Goal: Task Accomplishment & Management: Manage account settings

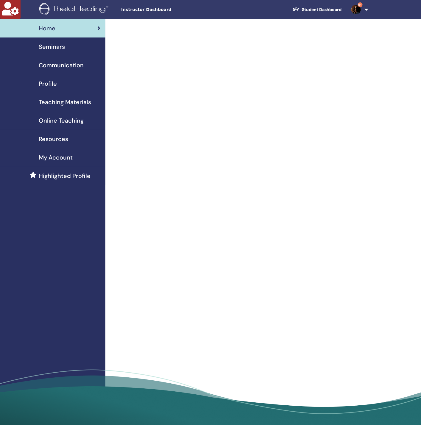
click at [73, 47] on div "Seminars" at bounding box center [53, 46] width 96 height 9
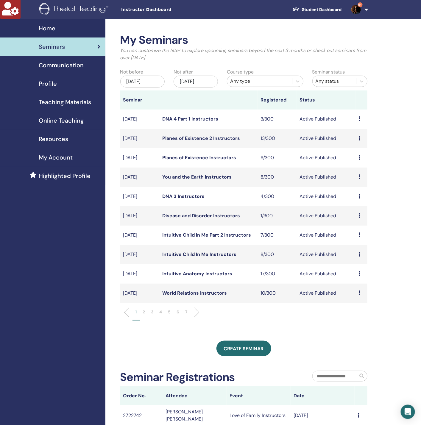
click at [256, 78] on div "Any type" at bounding box center [259, 81] width 59 height 7
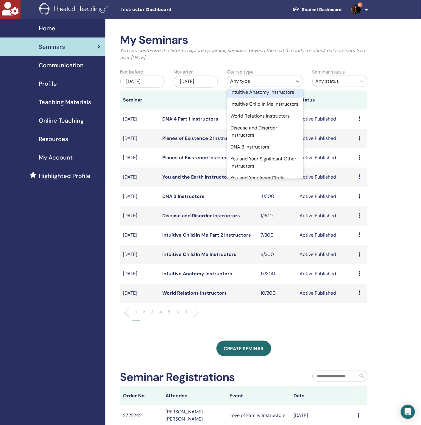
scroll to position [357, 0]
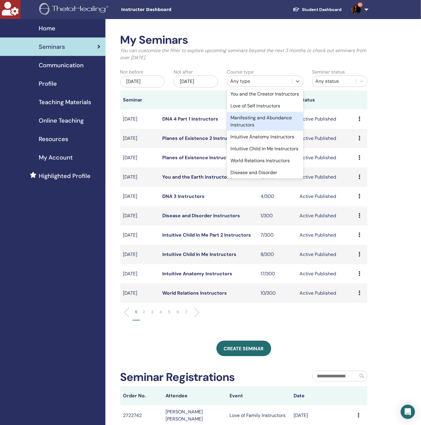
click at [261, 129] on div "Manifesting and Abundance Instructors" at bounding box center [265, 121] width 77 height 19
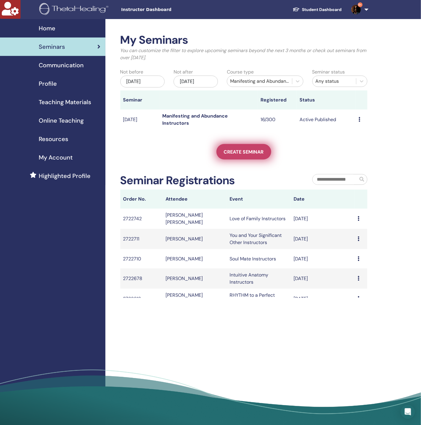
drag, startPoint x: 238, startPoint y: 150, endPoint x: 231, endPoint y: 153, distance: 6.9
click at [231, 153] on span "Create seminar" at bounding box center [244, 152] width 40 height 6
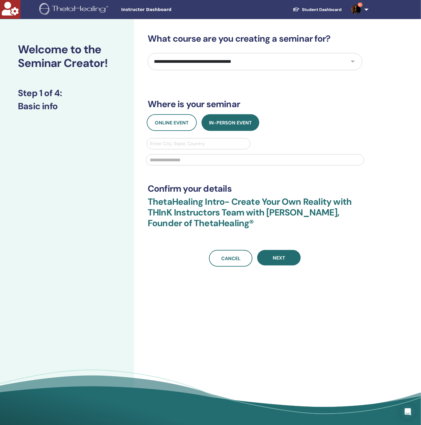
click at [204, 62] on select "**********" at bounding box center [255, 61] width 215 height 17
select select "**"
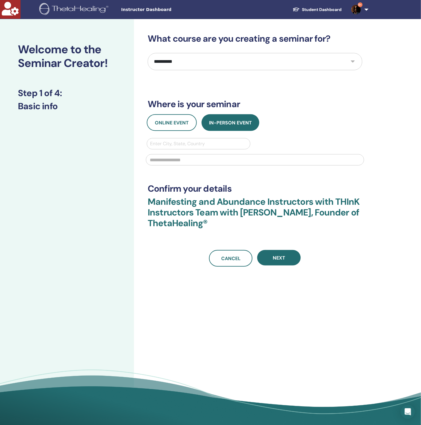
click at [204, 62] on select "**********" at bounding box center [255, 61] width 215 height 17
click at [182, 144] on div at bounding box center [198, 144] width 97 height 8
type input "********"
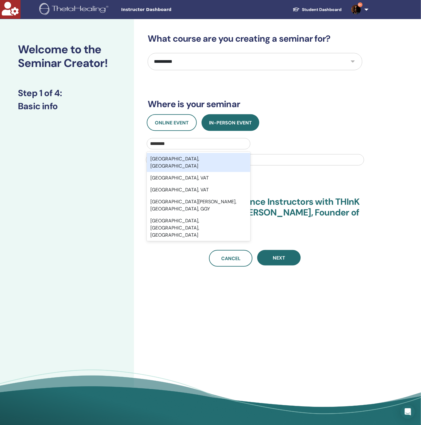
click at [187, 157] on div "[GEOGRAPHIC_DATA], [GEOGRAPHIC_DATA]" at bounding box center [199, 162] width 104 height 19
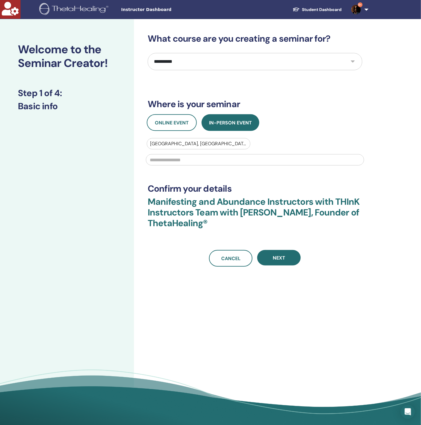
click at [186, 158] on input "text" at bounding box center [255, 159] width 218 height 11
type input "*"
click at [277, 257] on span "Next" at bounding box center [279, 258] width 13 height 6
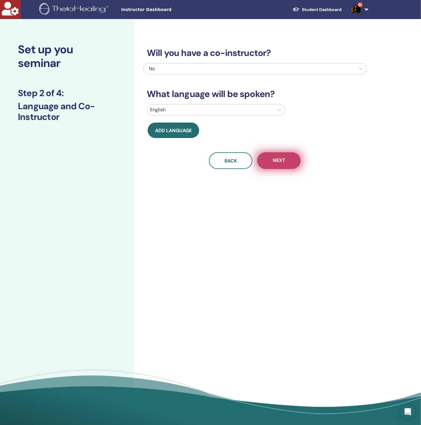
click at [282, 165] on button "Next" at bounding box center [278, 161] width 43 height 17
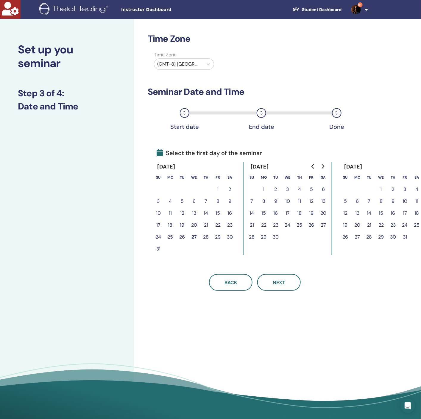
click at [195, 235] on button "27" at bounding box center [194, 237] width 12 height 12
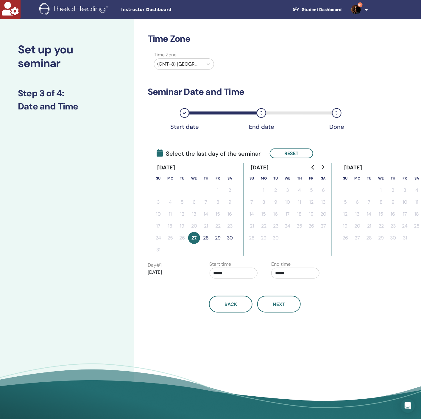
click at [205, 236] on button "28" at bounding box center [206, 238] width 12 height 12
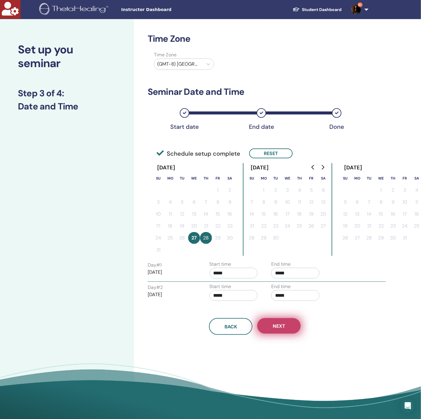
click at [274, 325] on span "Next" at bounding box center [279, 326] width 13 height 6
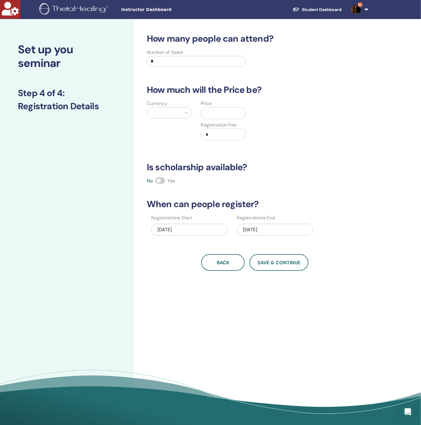
drag, startPoint x: 183, startPoint y: 62, endPoint x: 124, endPoint y: 68, distance: 59.3
click at [124, 68] on div "Set up you seminar Step 4 of 4 : Registration Details How many people can atten…" at bounding box center [210, 224] width 421 height 410
click at [179, 112] on div at bounding box center [164, 113] width 34 height 11
click at [175, 127] on div "Dollars ($)" at bounding box center [169, 128] width 45 height 12
click at [211, 112] on input "text" at bounding box center [226, 113] width 40 height 11
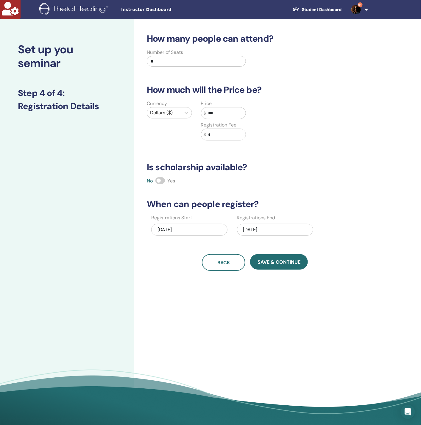
type input "***"
click at [273, 267] on button "Save & Continue" at bounding box center [279, 261] width 58 height 15
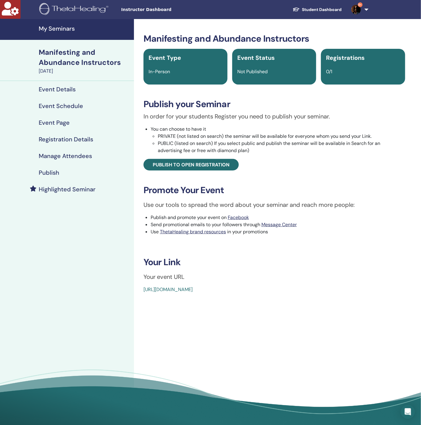
click at [59, 159] on h4 "Manage Attendees" at bounding box center [65, 156] width 53 height 7
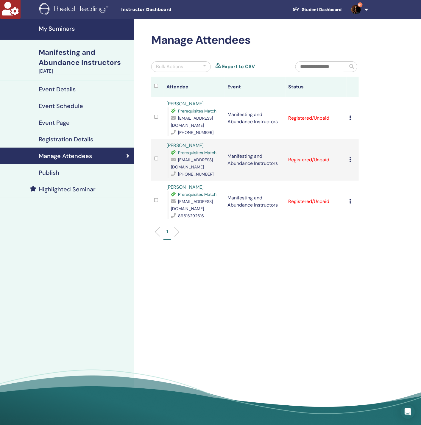
click at [350, 116] on icon at bounding box center [351, 118] width 2 height 5
click at [360, 175] on link "Download Certificate" at bounding box center [359, 175] width 46 height 6
click at [388, 133] on div "Manage Attendees Bulk Actions Export to CSV Attendee Event Status Inna Konovalo…" at bounding box center [274, 224] width 281 height 410
click at [351, 157] on icon at bounding box center [351, 159] width 2 height 5
click at [364, 208] on link "Download Certificate" at bounding box center [360, 208] width 46 height 6
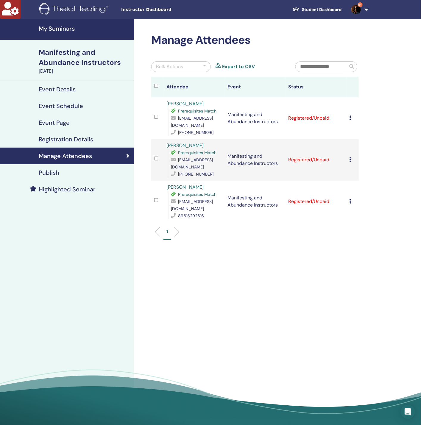
click at [350, 199] on icon at bounding box center [351, 201] width 2 height 5
click at [360, 247] on link "Download Certificate" at bounding box center [359, 247] width 46 height 6
click at [196, 242] on div "Manage Attendees Bulk Actions Export to CSV Attendee Event Status Inna Konovalo…" at bounding box center [274, 224] width 281 height 410
